Goal: Transaction & Acquisition: Purchase product/service

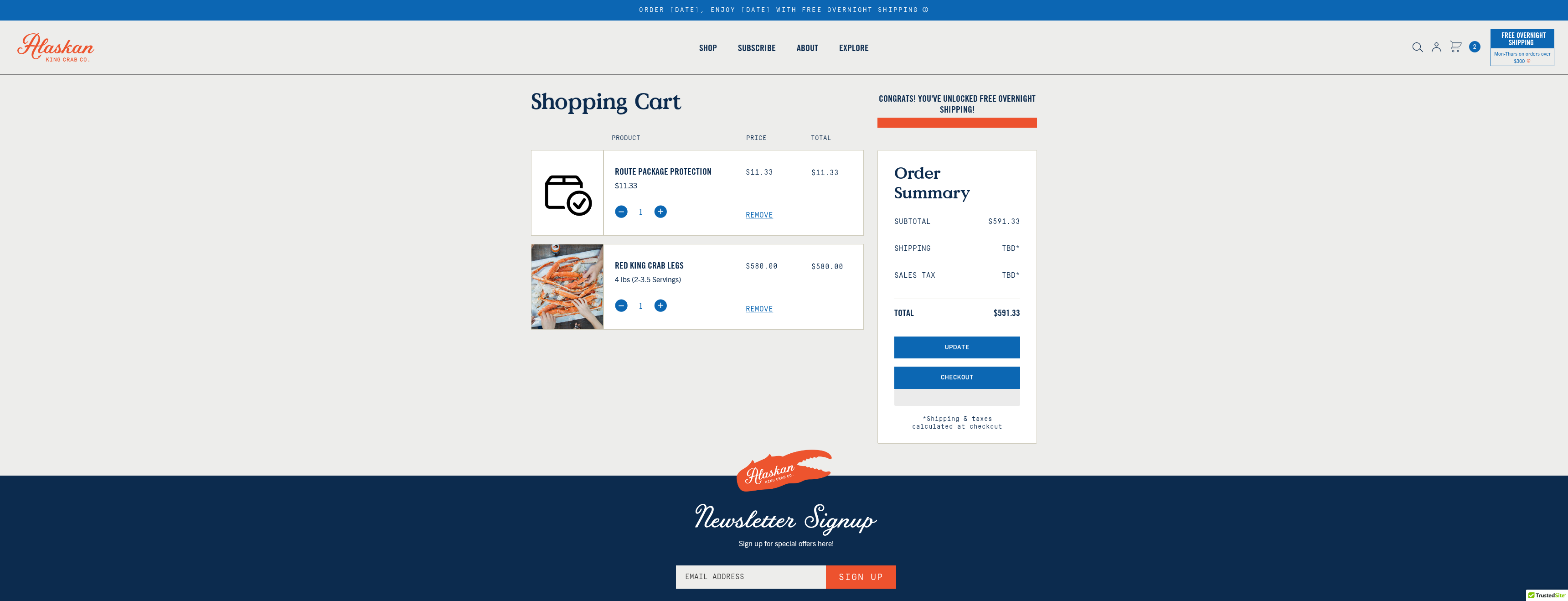
select select "40826592231503"
select select "40826730905679"
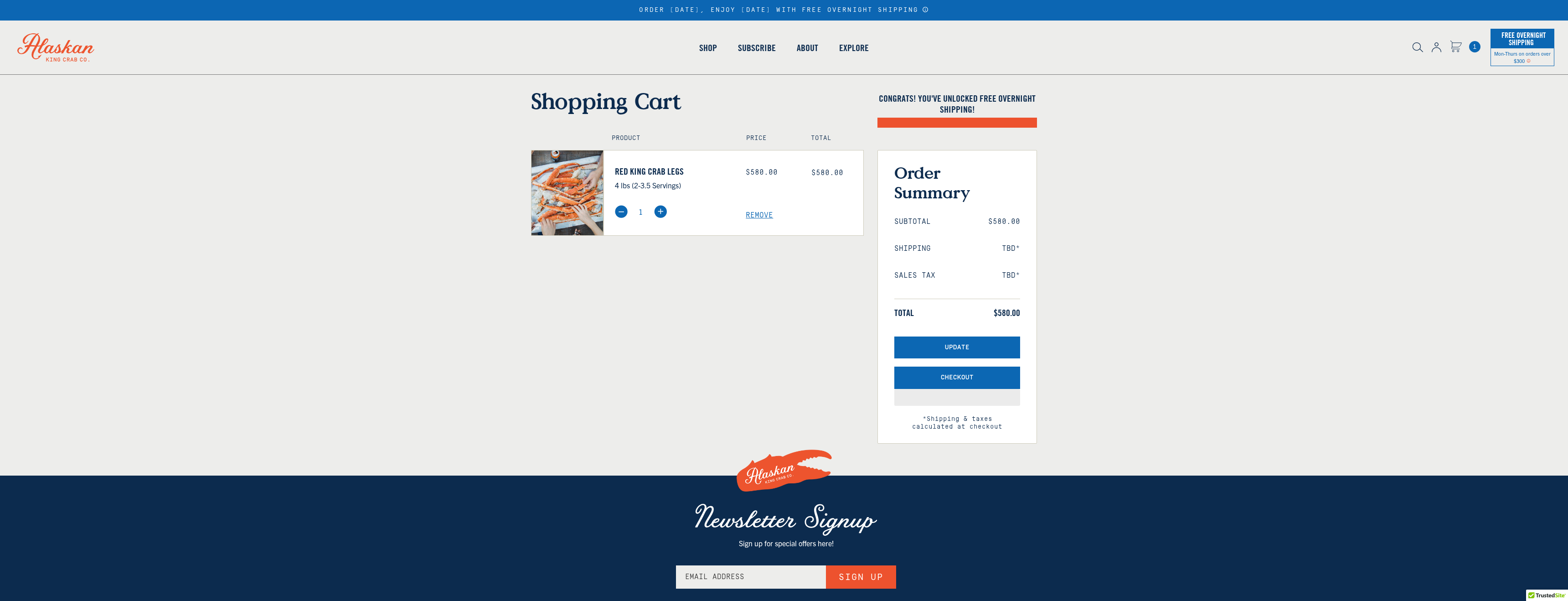
select select "40826592231503"
select select "40826730905679"
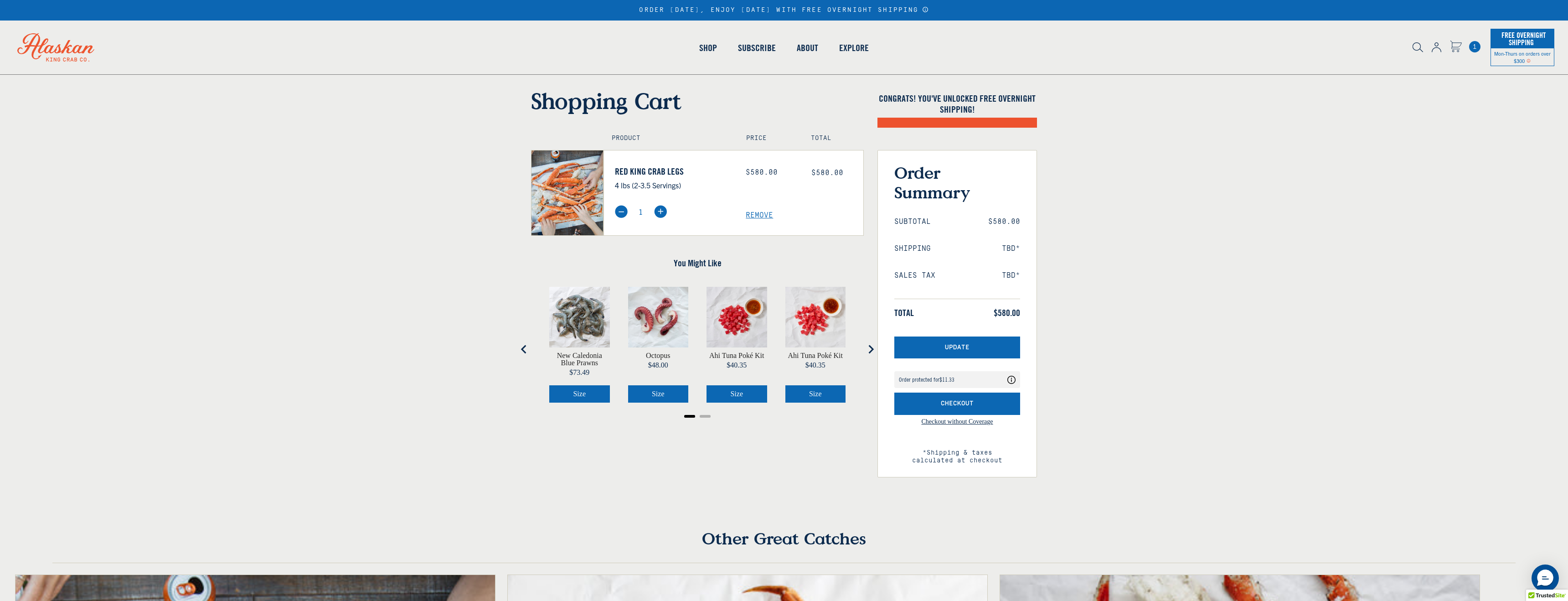
click at [1457, 41] on icon "Cart" at bounding box center [1455, 46] width 12 height 12
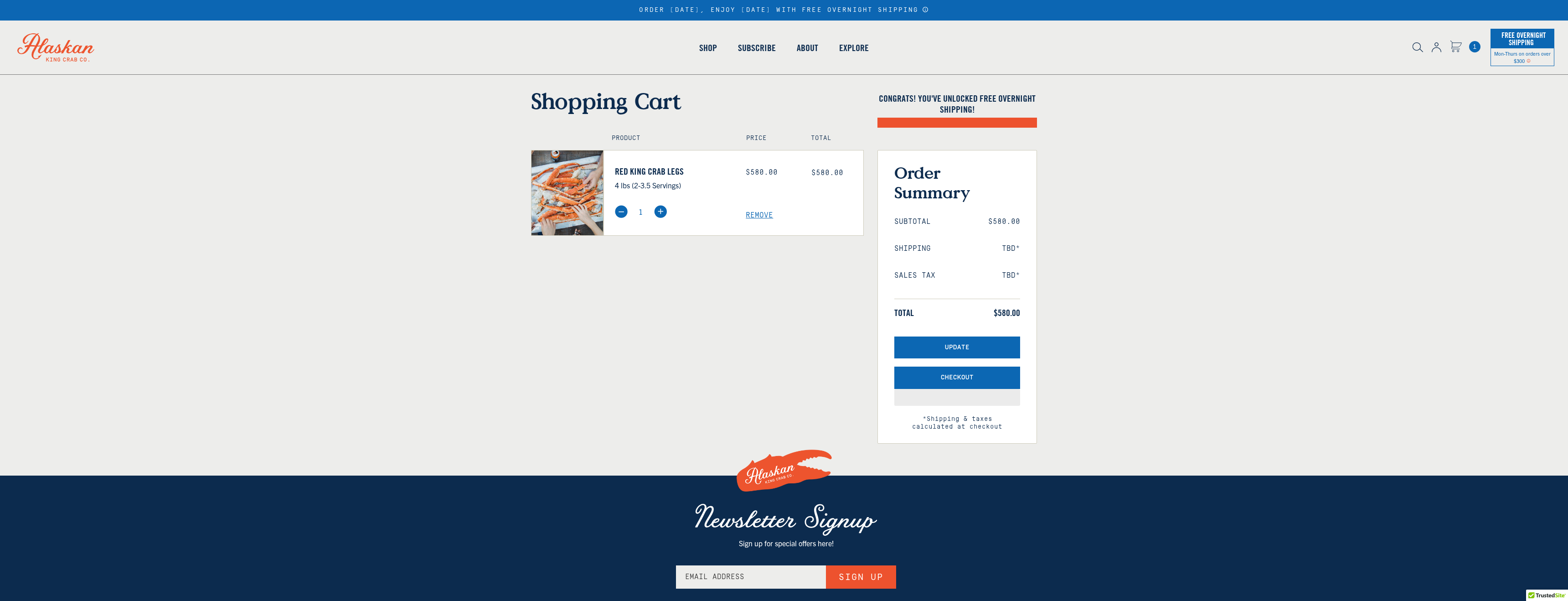
select select "40826592231503"
select select "40826730905679"
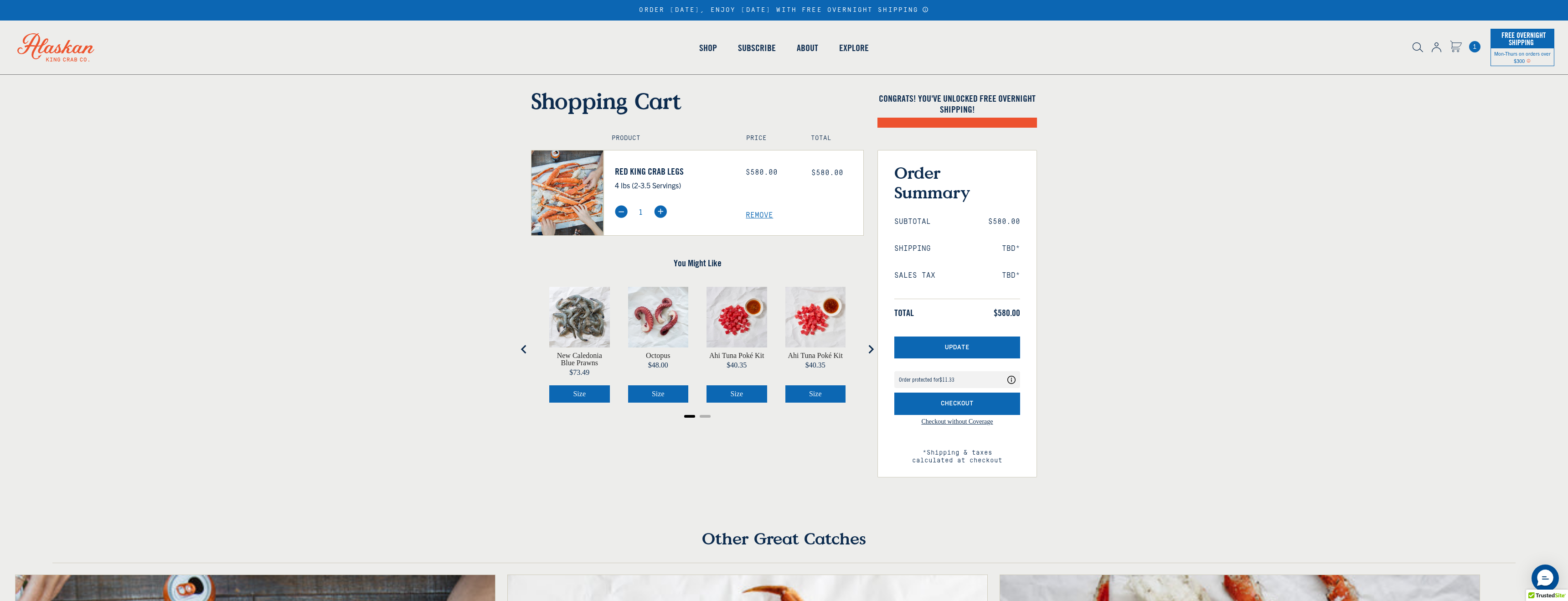
click at [665, 176] on link "Red King Crab Legs" at bounding box center [673, 172] width 117 height 11
